Goal: Transaction & Acquisition: Purchase product/service

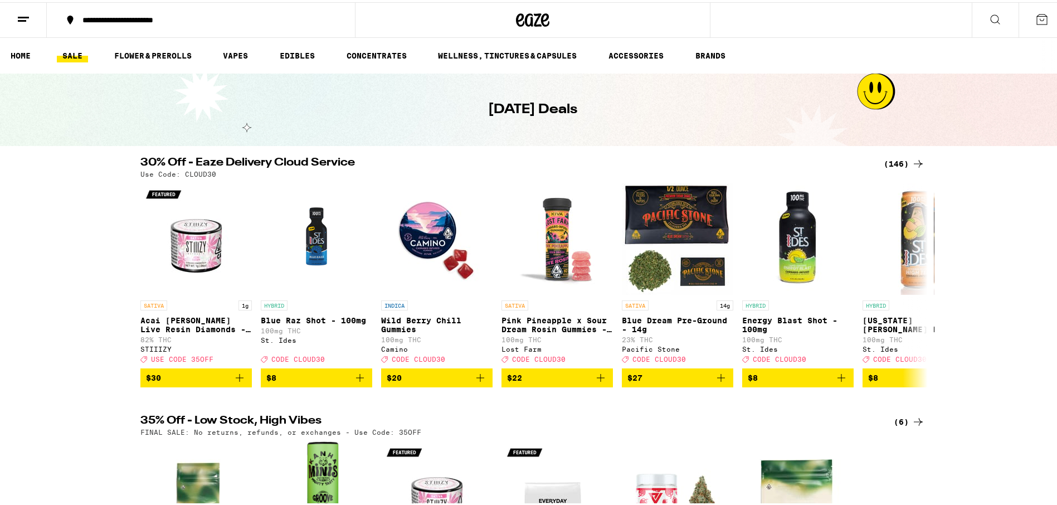
click at [70, 52] on link "SALE" at bounding box center [72, 53] width 31 height 13
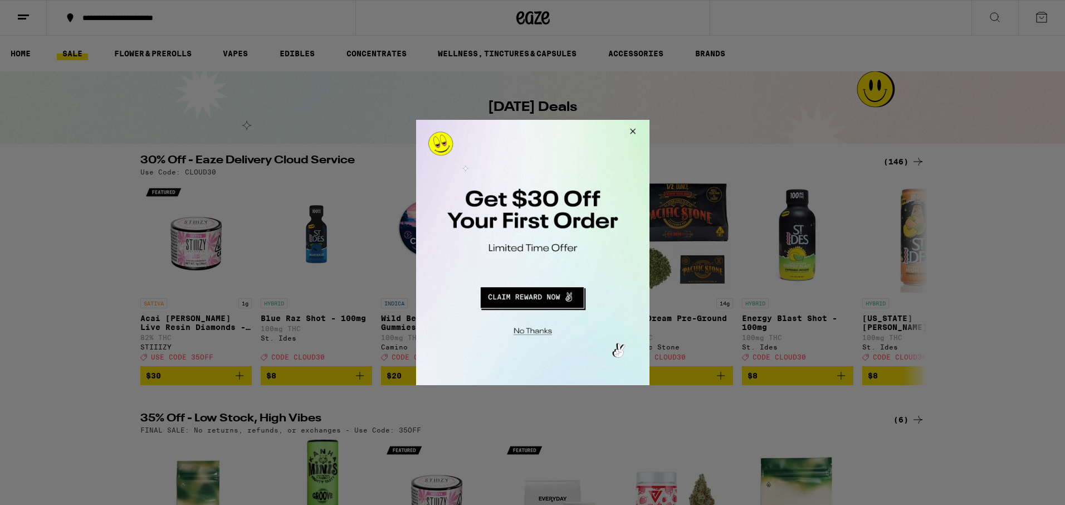
click at [631, 126] on button "Close Modal" at bounding box center [631, 133] width 30 height 27
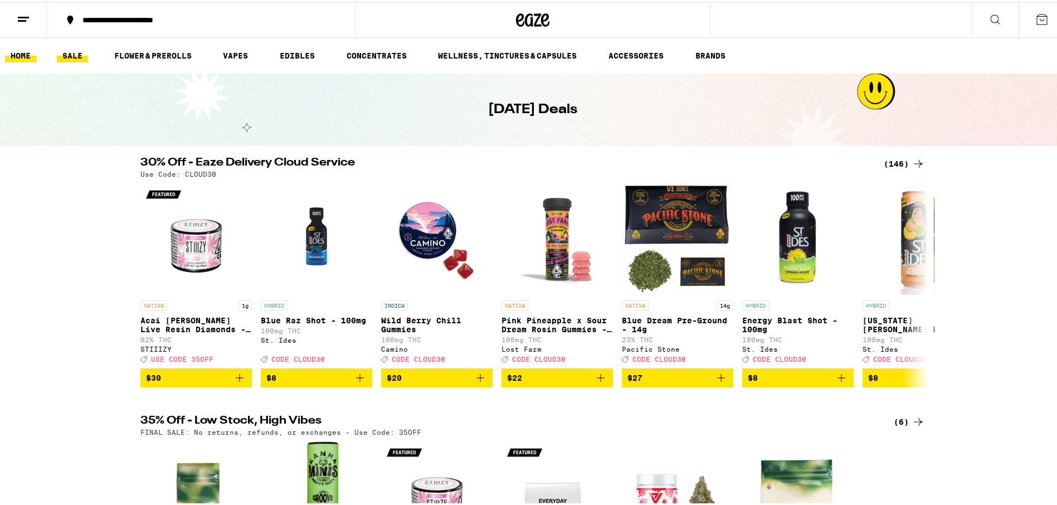
click at [17, 51] on link "HOME" at bounding box center [20, 53] width 31 height 13
